Goal: Information Seeking & Learning: Find specific fact

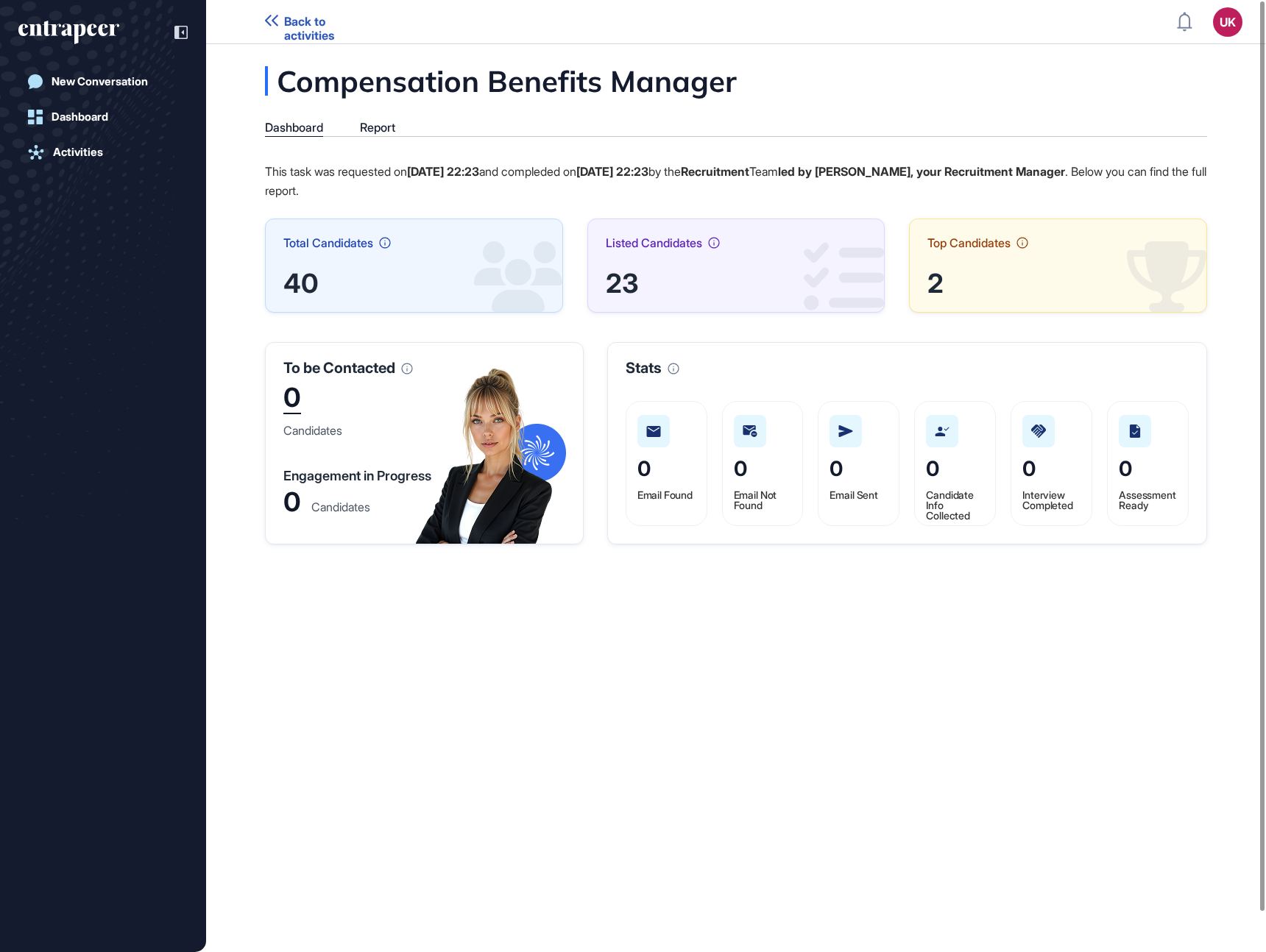
scroll to position [1, 1]
click at [86, 29] on icon "entrapeer-logo" at bounding box center [68, 31] width 101 height 23
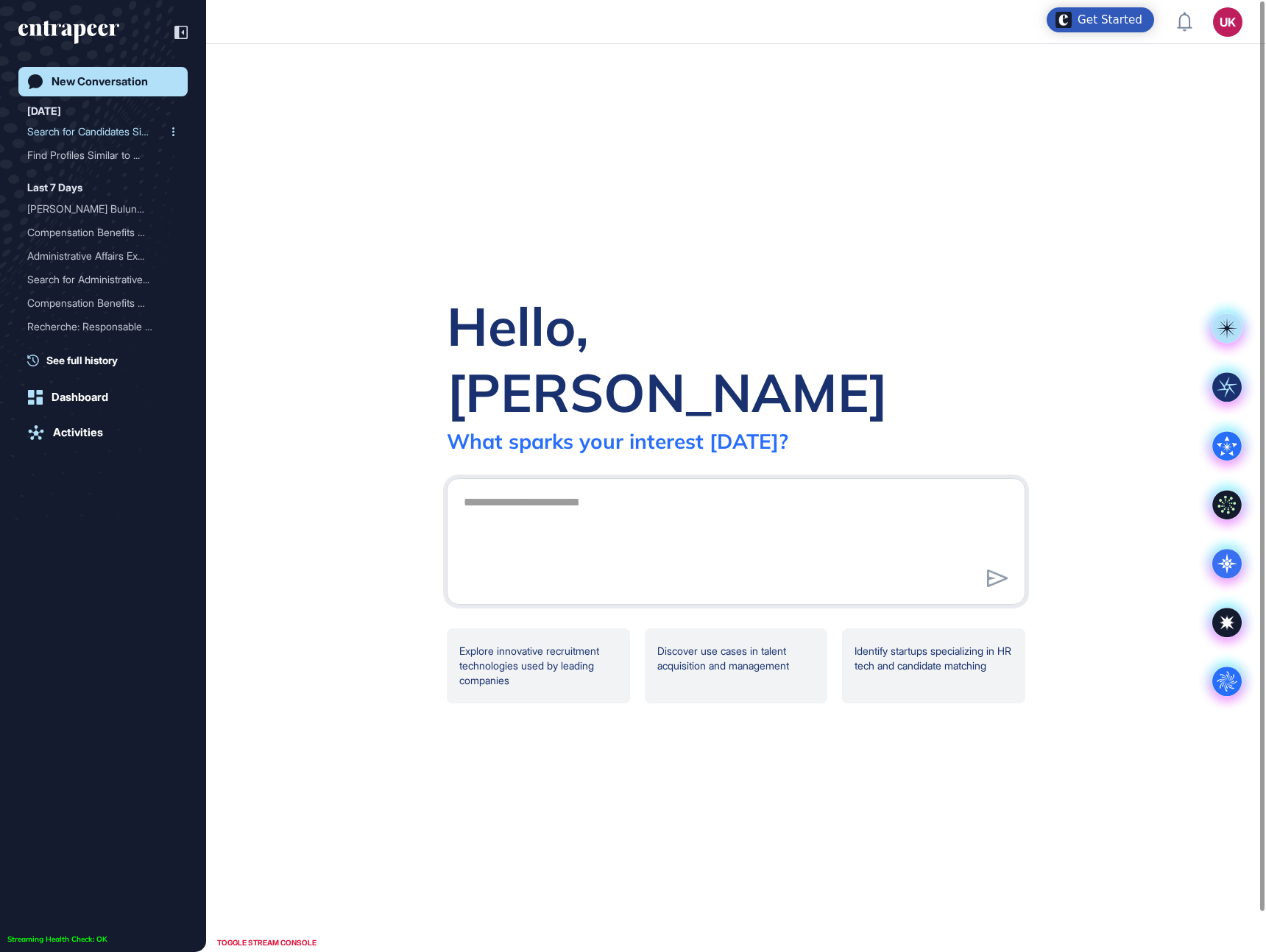
click at [96, 135] on div "Search for Candidates Sim..." at bounding box center [96, 131] width 140 height 23
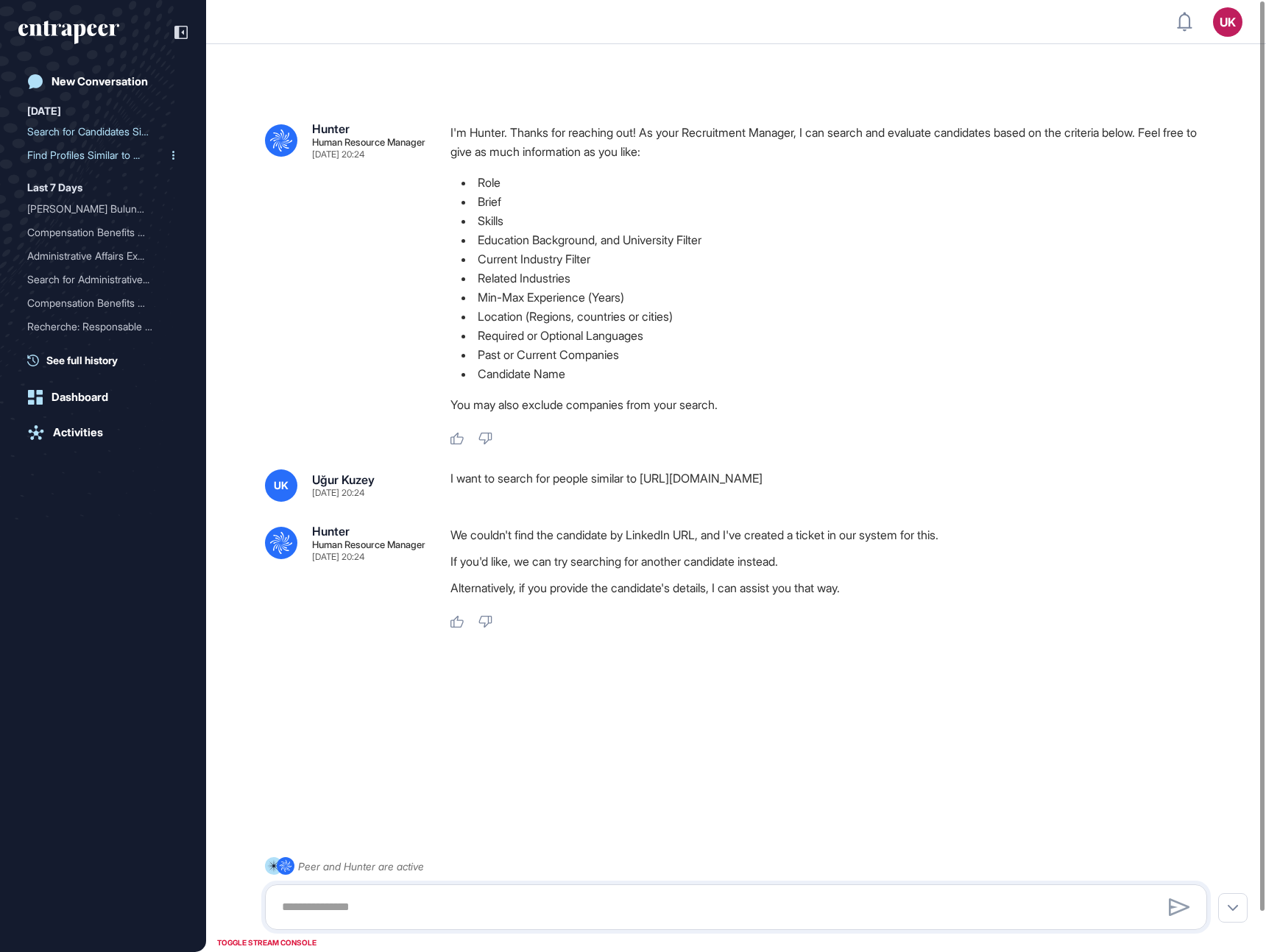
click at [97, 155] on div "Find Profiles Similar to ..." at bounding box center [96, 155] width 140 height 23
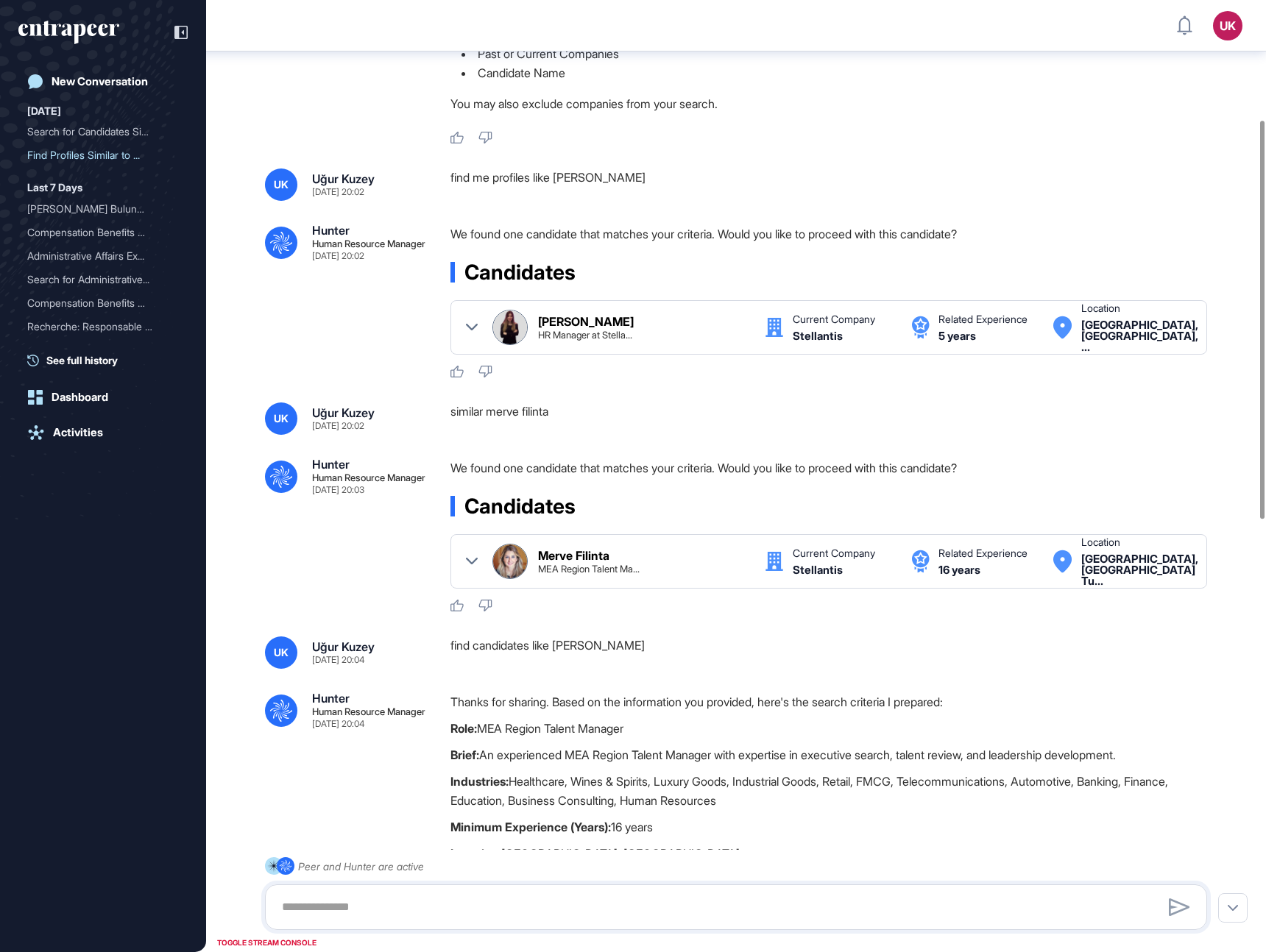
scroll to position [729, 0]
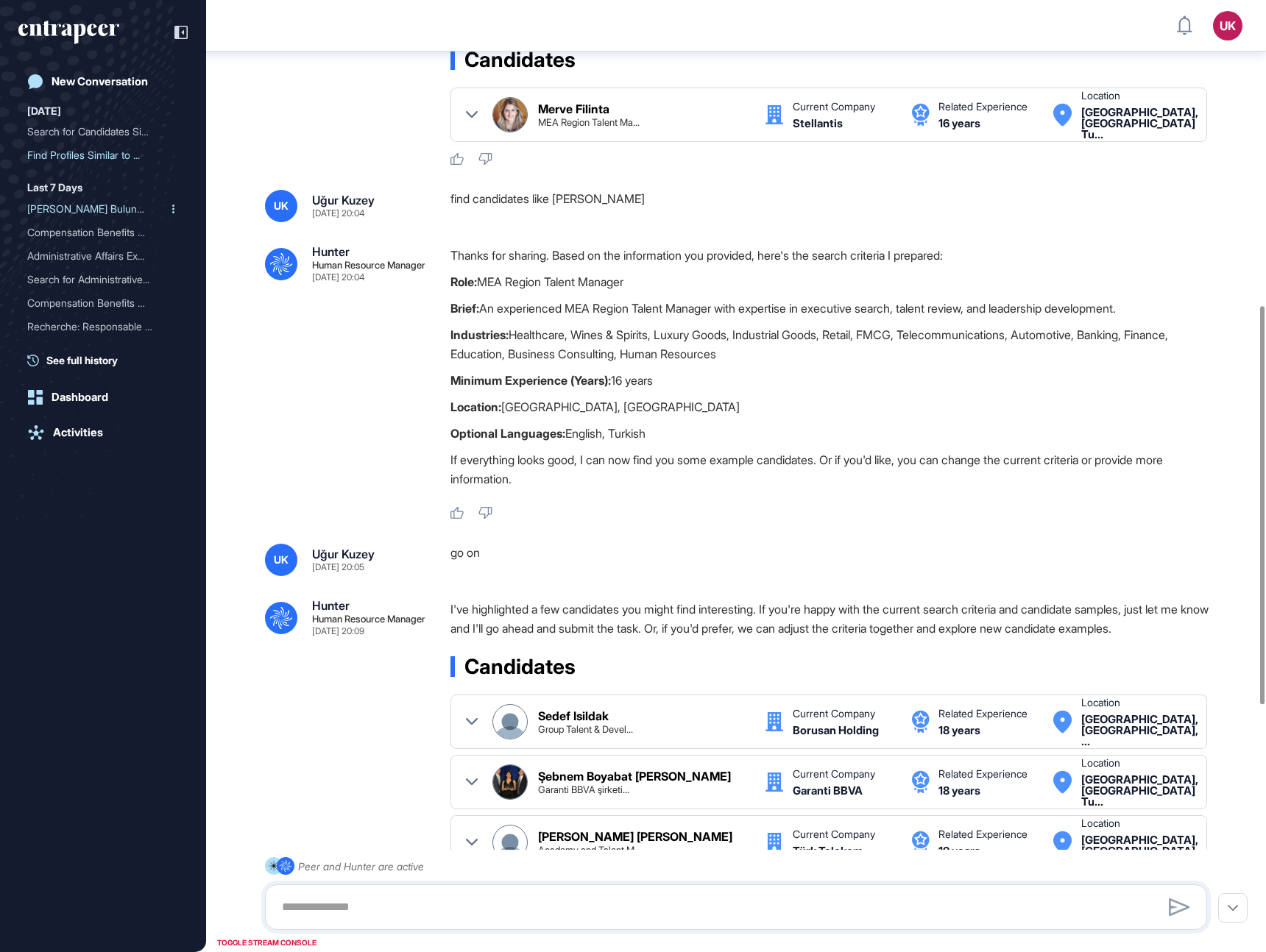
click at [88, 210] on div "[PERSON_NAME] Bulunma..." at bounding box center [96, 208] width 140 height 23
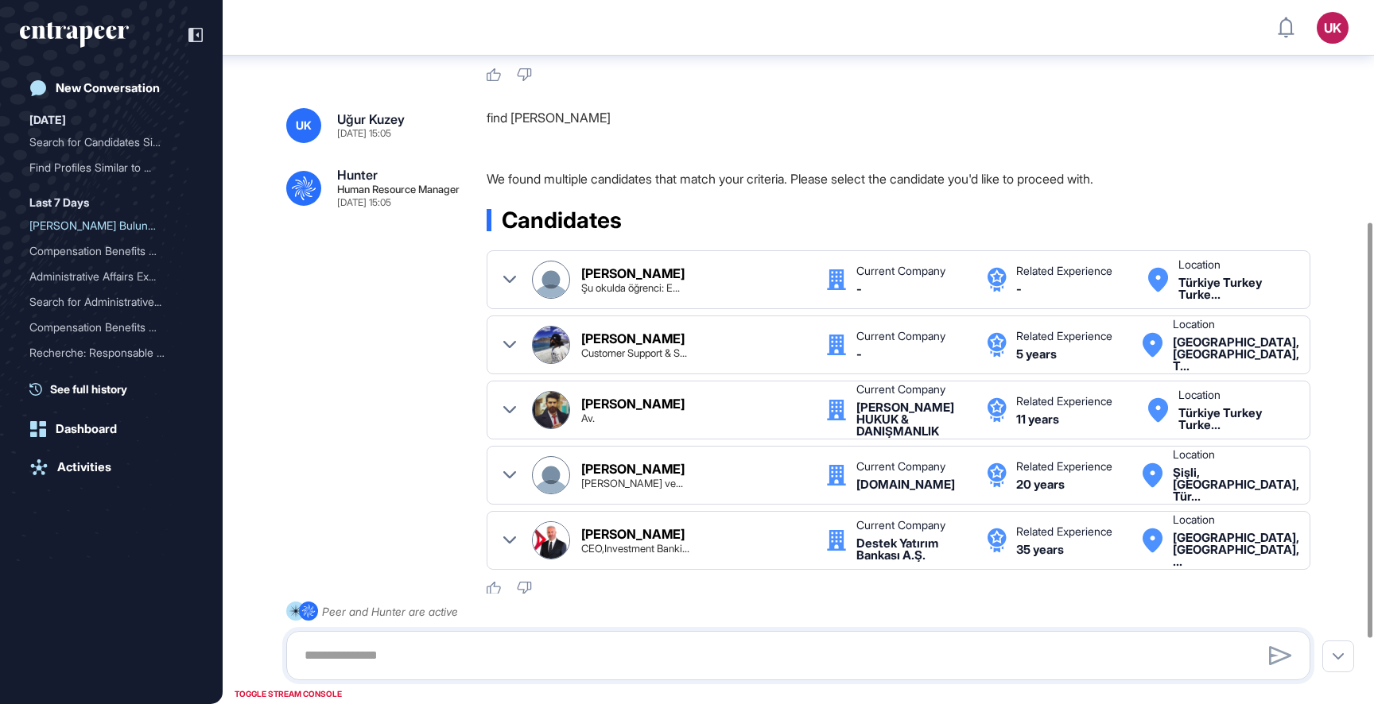
scroll to position [384, 0]
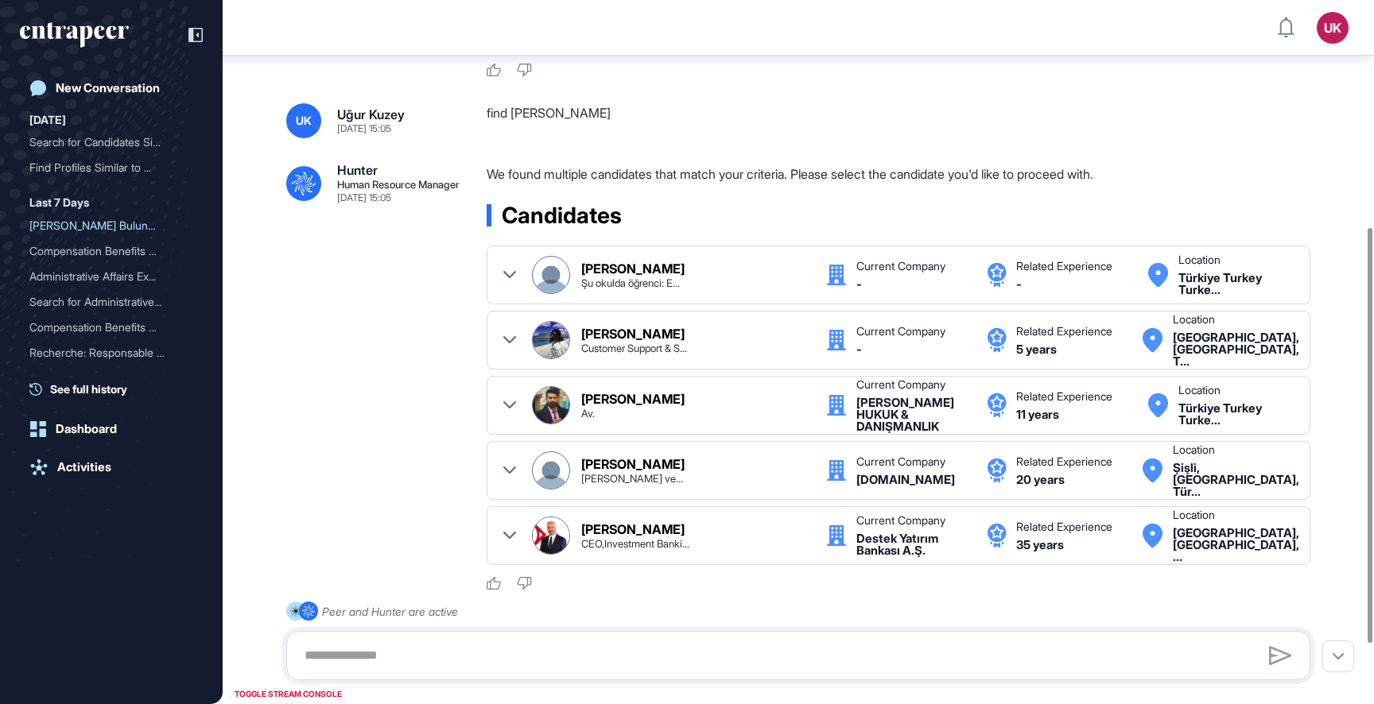
click at [532, 115] on div "find [PERSON_NAME]" at bounding box center [905, 120] width 836 height 35
drag, startPoint x: 532, startPoint y: 115, endPoint x: 572, endPoint y: 112, distance: 40.7
click at [572, 112] on div "find [PERSON_NAME]" at bounding box center [905, 120] width 836 height 35
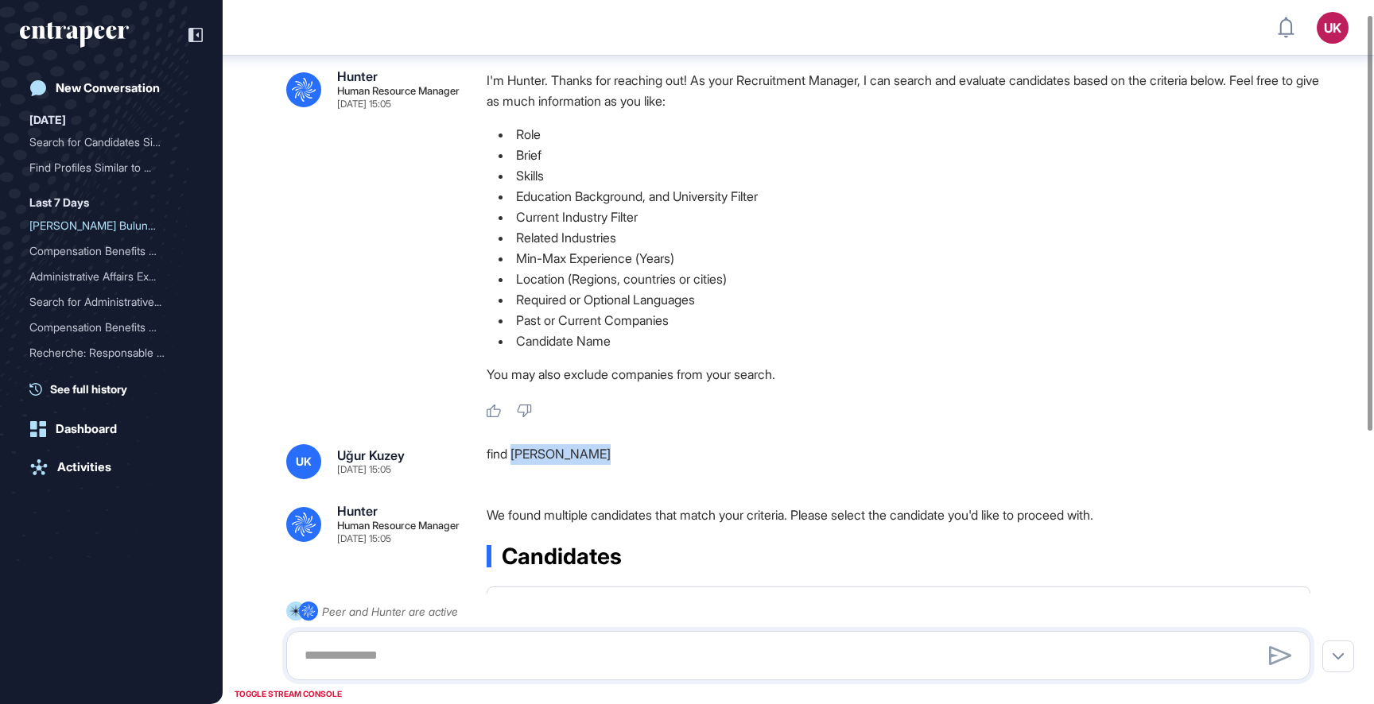
scroll to position [45, 0]
click at [88, 165] on div "Find Profiles Similar to ..." at bounding box center [104, 167] width 151 height 25
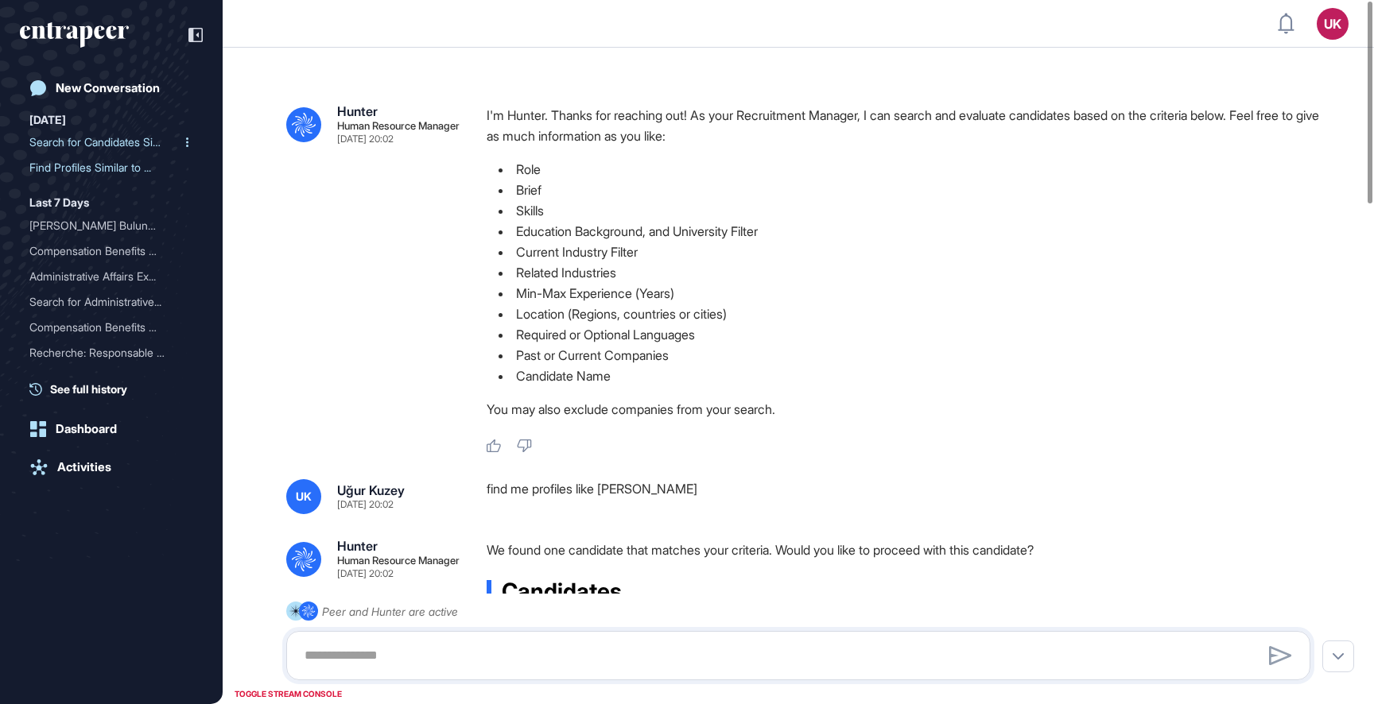
click at [109, 148] on div "Search for Candidates Sim..." at bounding box center [104, 142] width 151 height 25
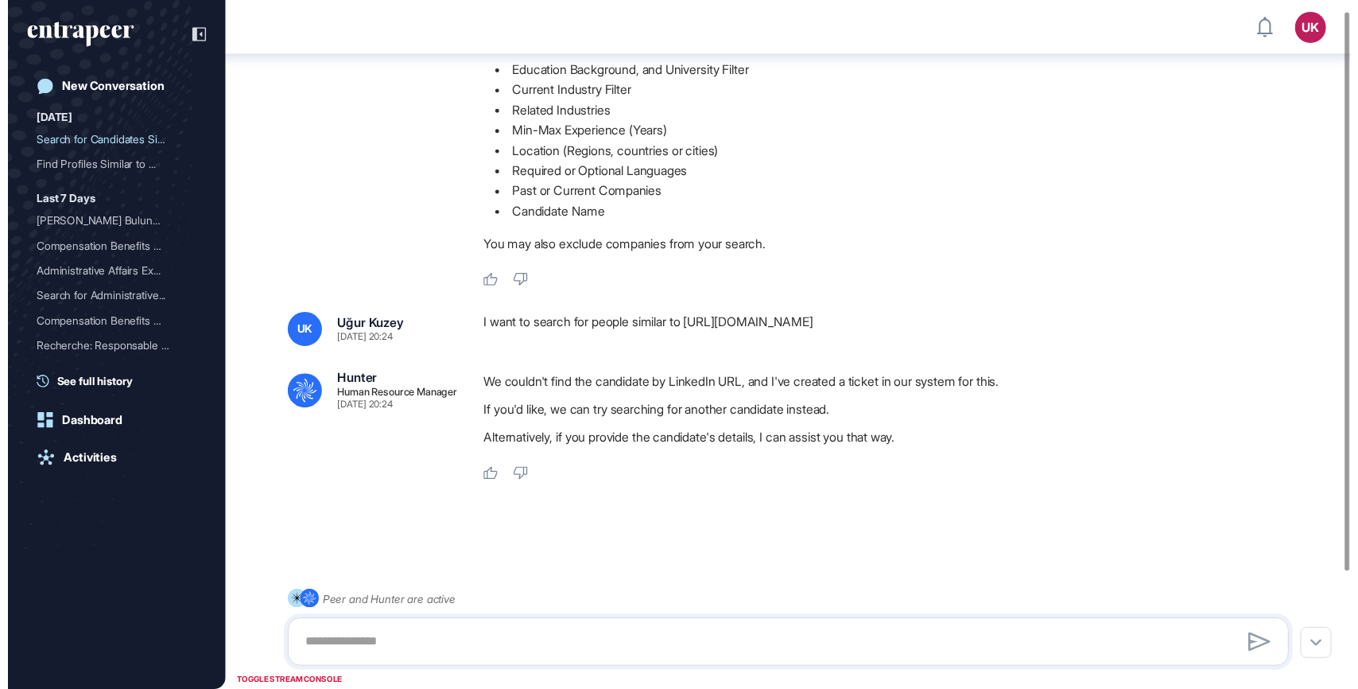
scroll to position [169, 0]
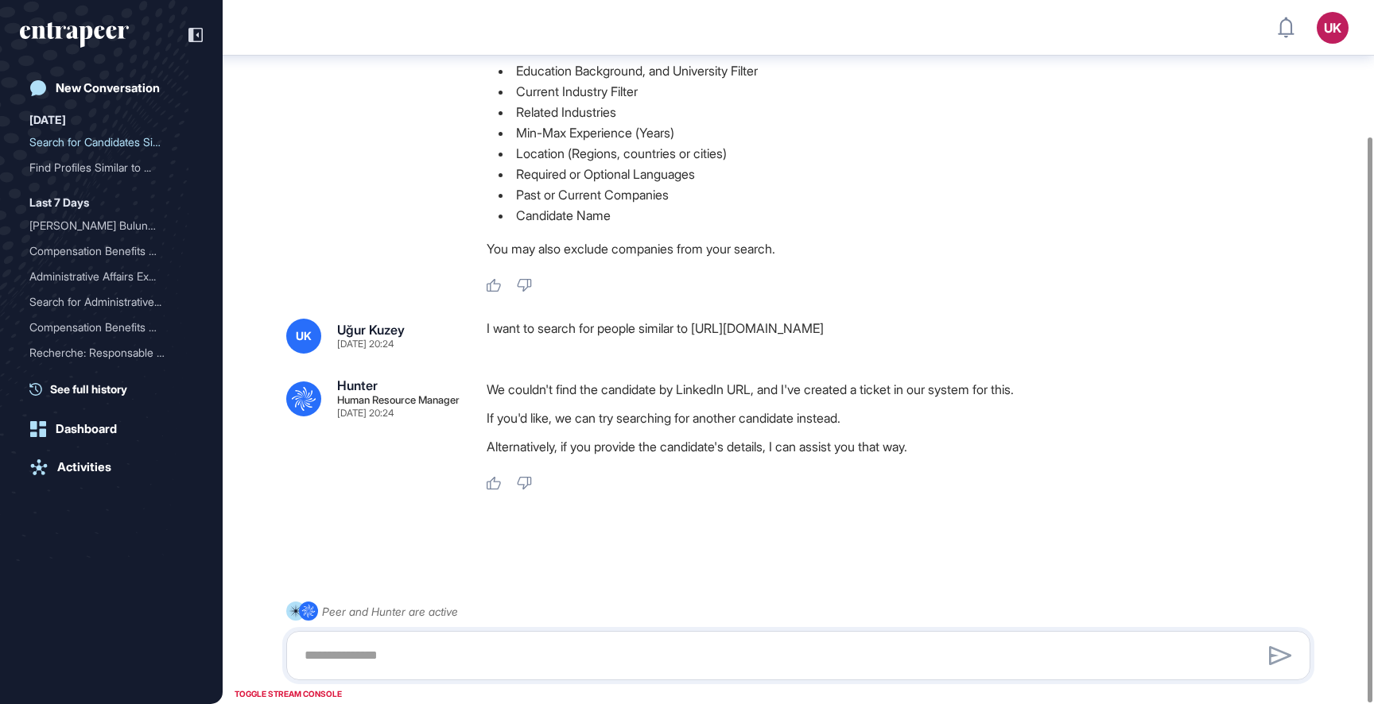
click at [606, 393] on p "We couldn't find the candidate by LinkedIn URL, and I've created a ticket in ou…" at bounding box center [905, 389] width 836 height 21
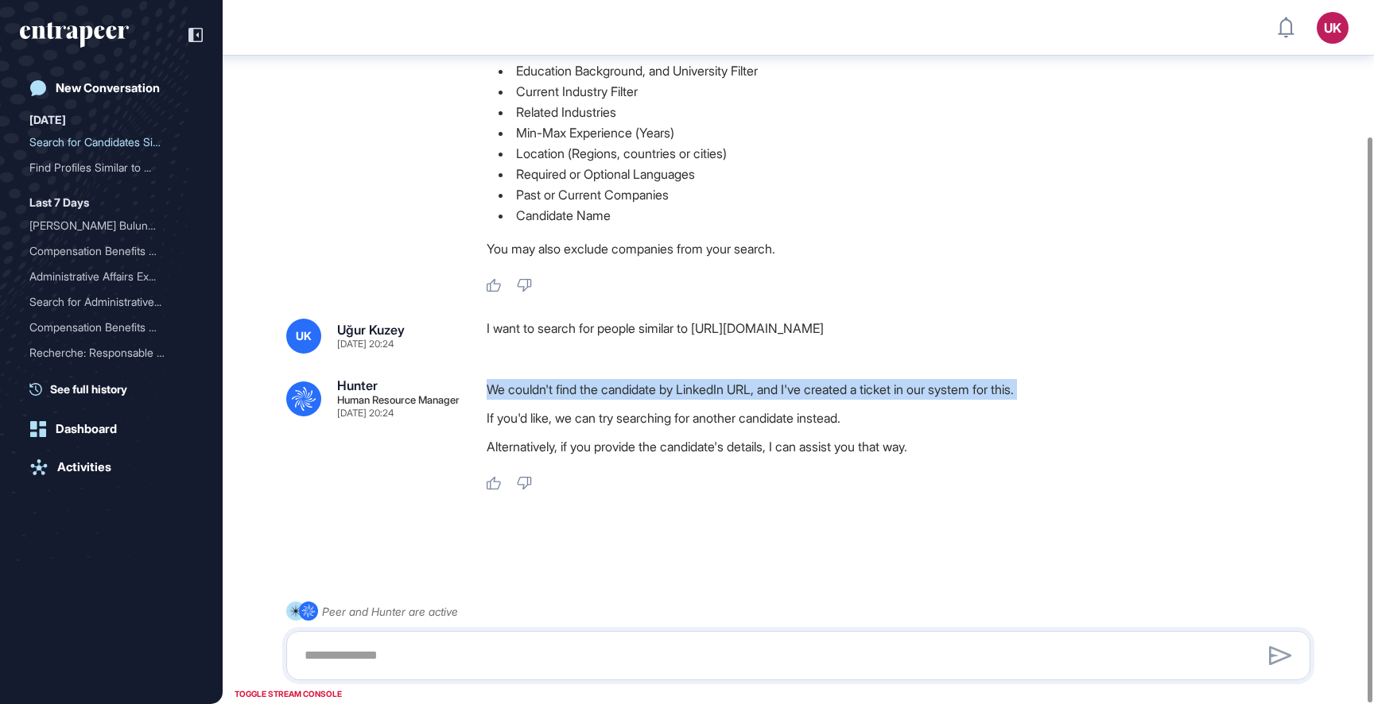
click at [606, 393] on p "We couldn't find the candidate by LinkedIn URL, and I've created a ticket in ou…" at bounding box center [905, 389] width 836 height 21
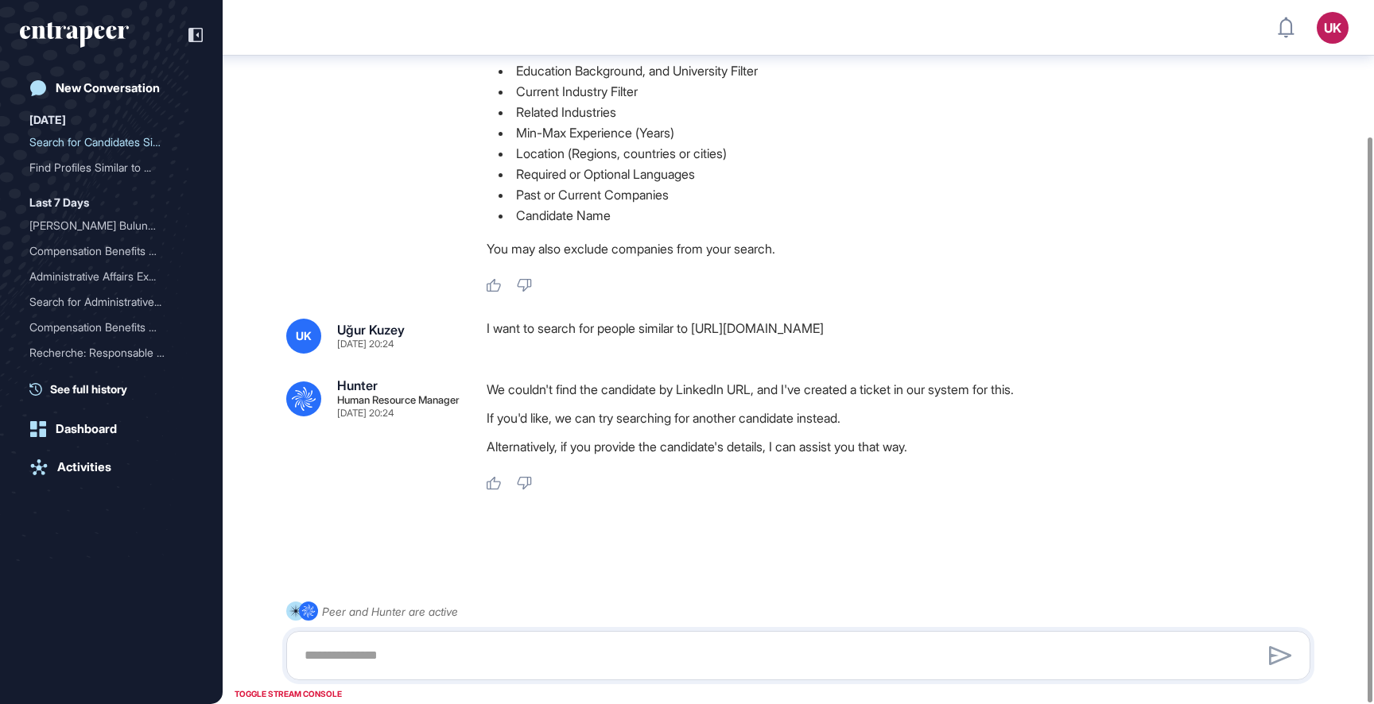
click at [613, 355] on div ".cls-2{fill:#fff} Hunter Human Resource Manager [DATE] 20:24 I'm Hunter. Thanks…" at bounding box center [798, 273] width 1151 height 773
click at [867, 387] on p "We couldn't find the candidate by LinkedIn URL, and I've created a ticket in ou…" at bounding box center [905, 389] width 836 height 21
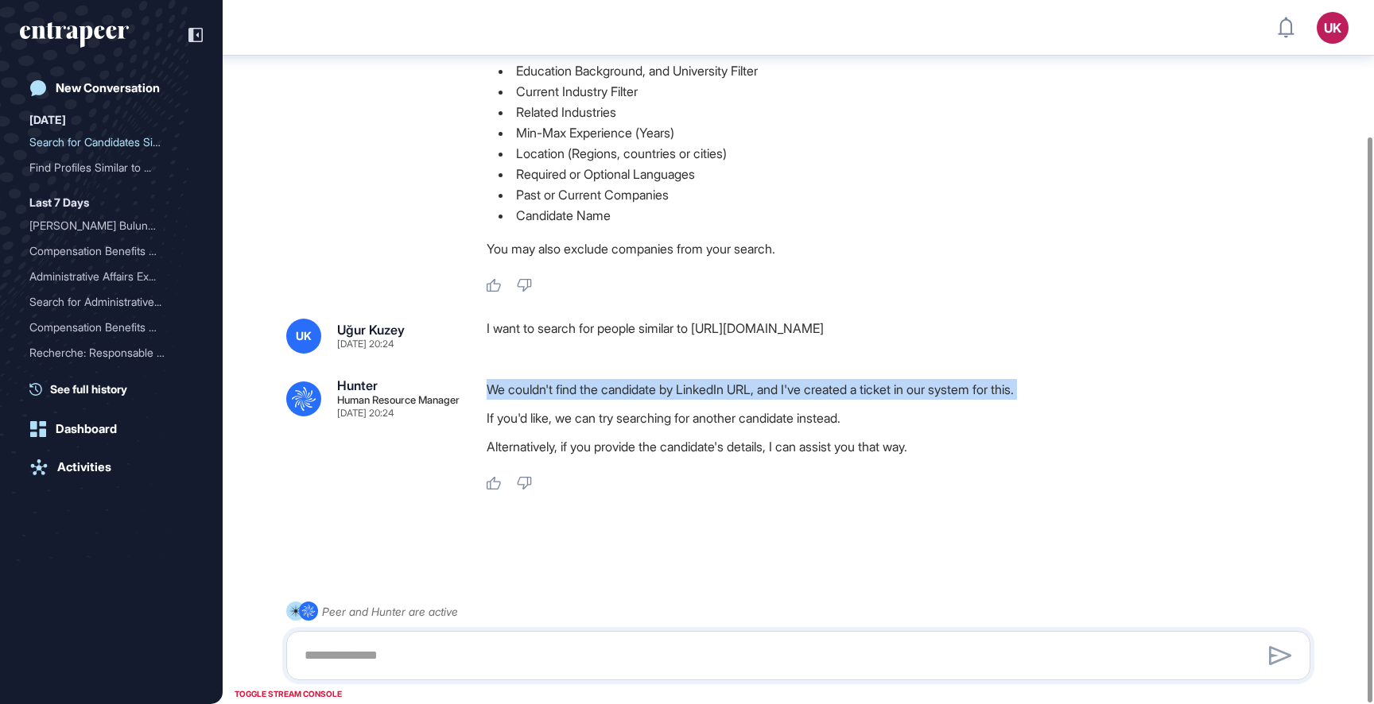
click at [867, 387] on p "We couldn't find the candidate by LinkedIn URL, and I've created a ticket in ou…" at bounding box center [905, 389] width 836 height 21
click at [866, 375] on div ".cls-2{fill:#fff} Hunter Human Resource Manager [DATE] 20:24 I'm Hunter. Thanks…" at bounding box center [798, 273] width 1151 height 773
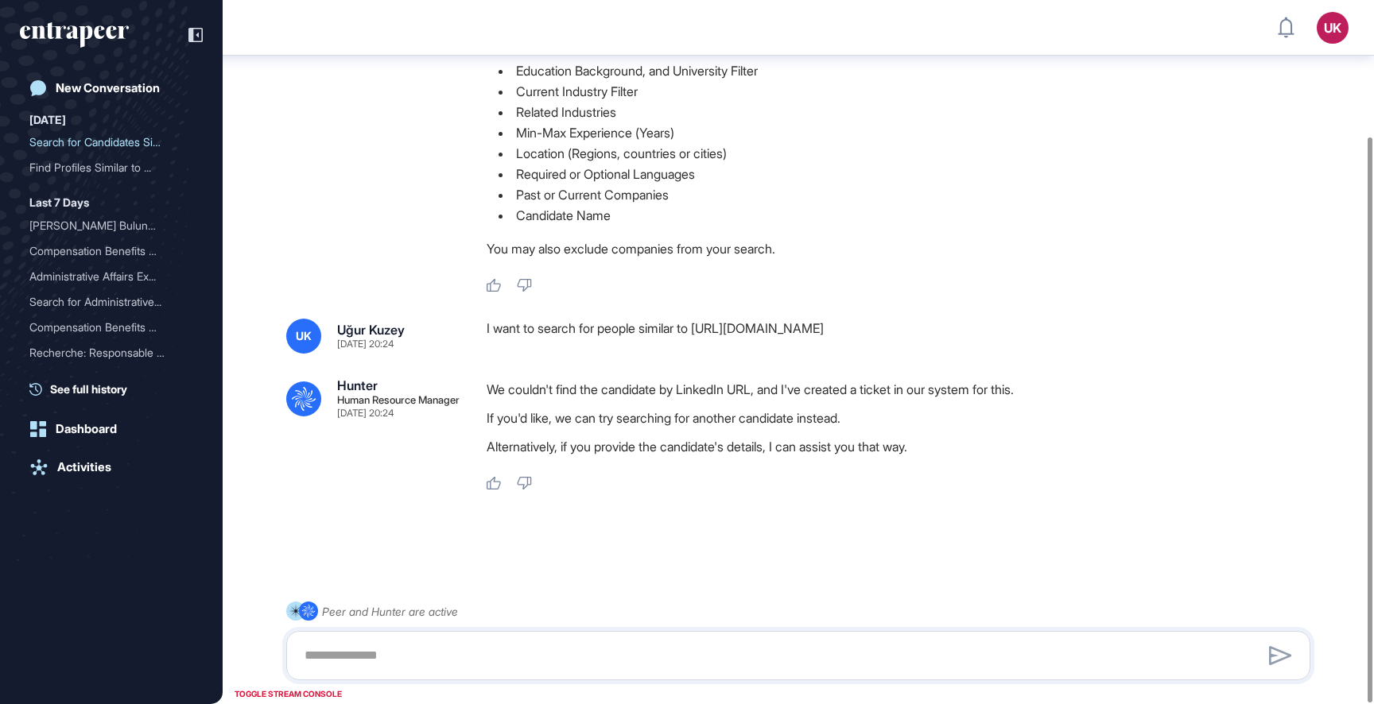
click at [763, 416] on p "If you'd like, we can try searching for another candidate instead." at bounding box center [905, 418] width 836 height 21
click at [661, 375] on div ".cls-2{fill:#fff} Hunter Human Resource Manager [DATE] 20:24 I'm Hunter. Thanks…" at bounding box center [798, 273] width 1151 height 773
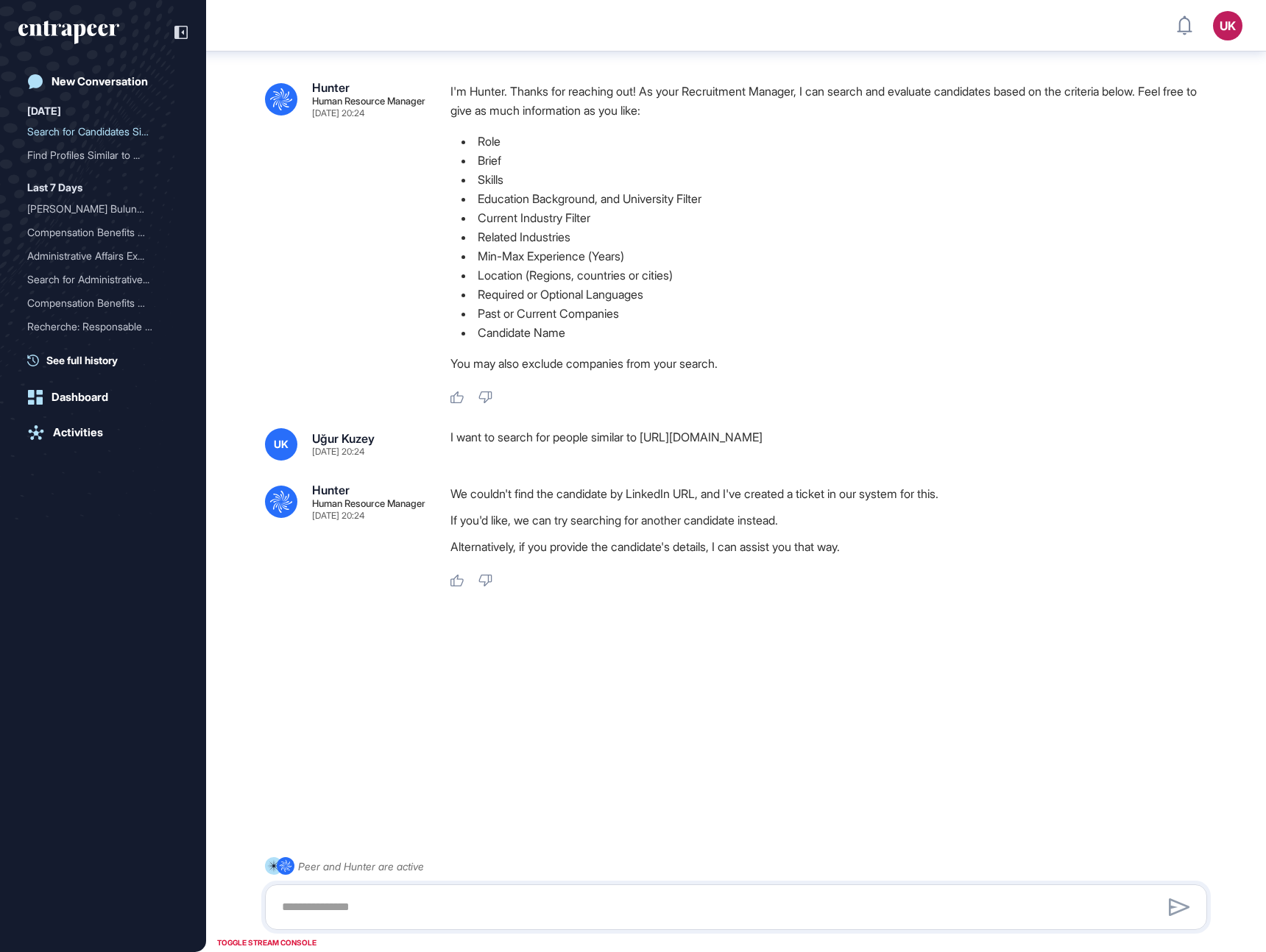
scroll to position [48, 0]
